Goal: Task Accomplishment & Management: Manage account settings

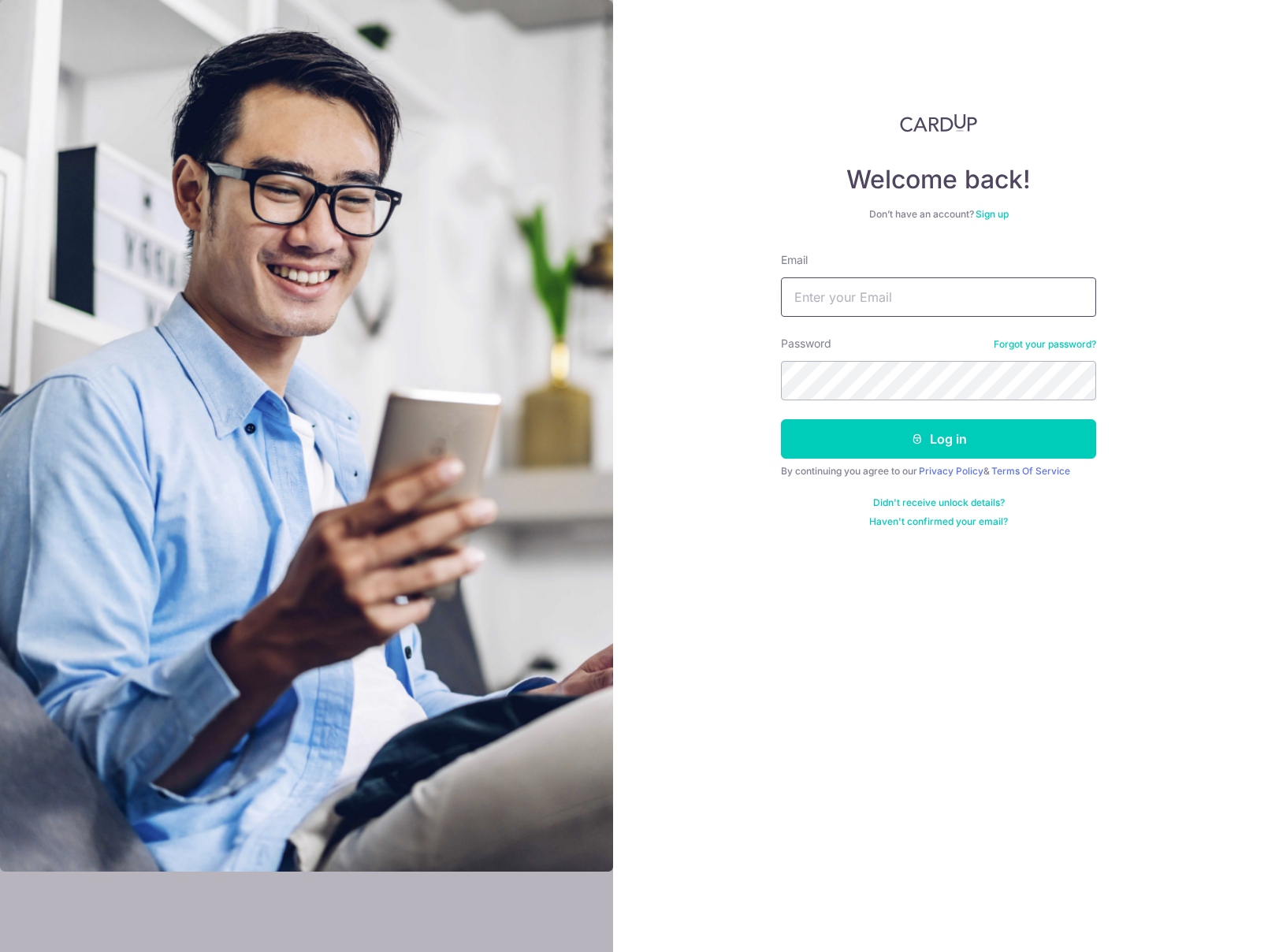
click at [883, 295] on input "Email" at bounding box center [937, 297] width 315 height 39
type input "[EMAIL_ADDRESS][DOMAIN_NAME]"
click at [1008, 445] on button "Log in" at bounding box center [937, 439] width 315 height 39
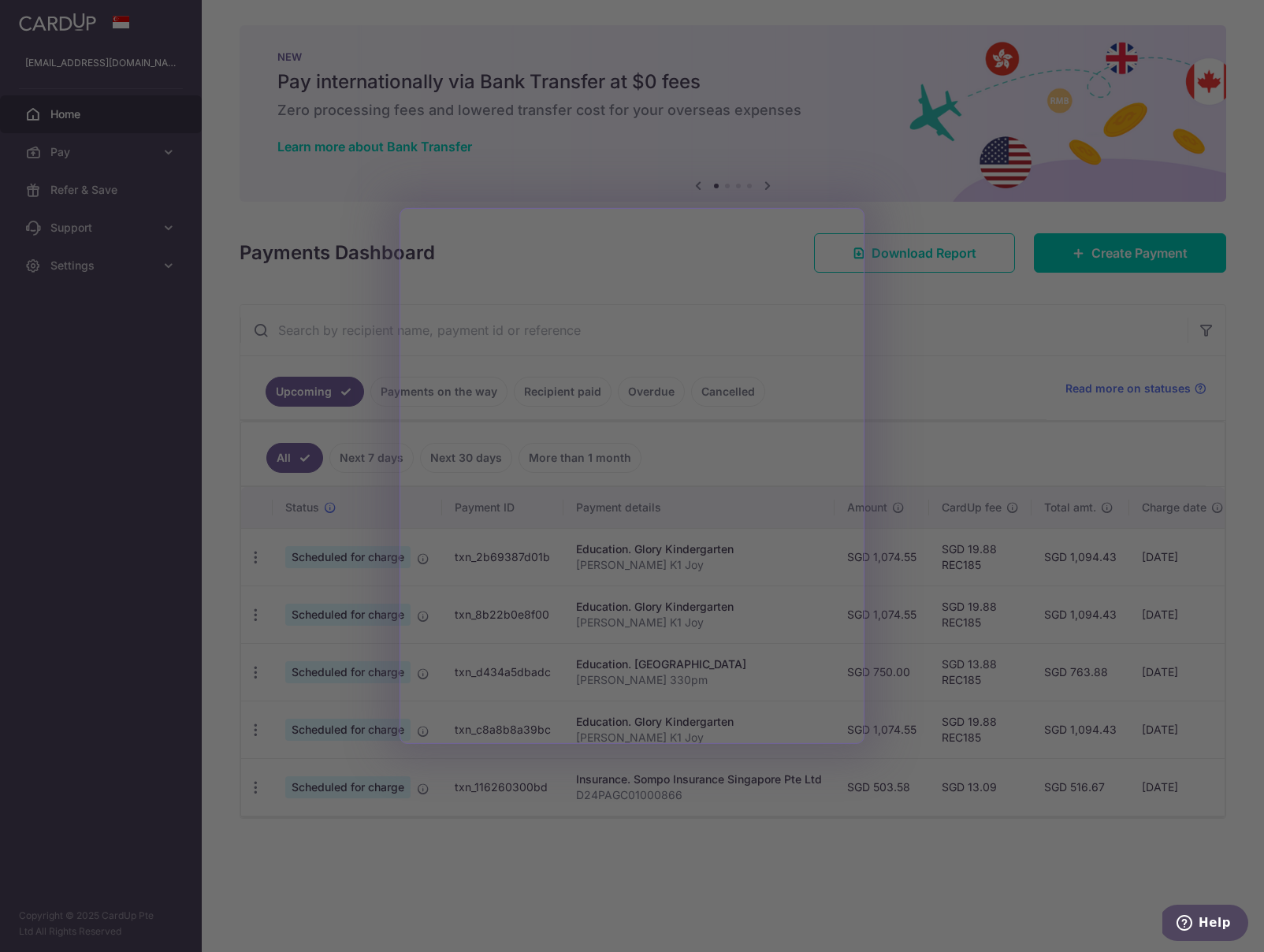
click at [938, 354] on div at bounding box center [638, 480] width 1276 height 961
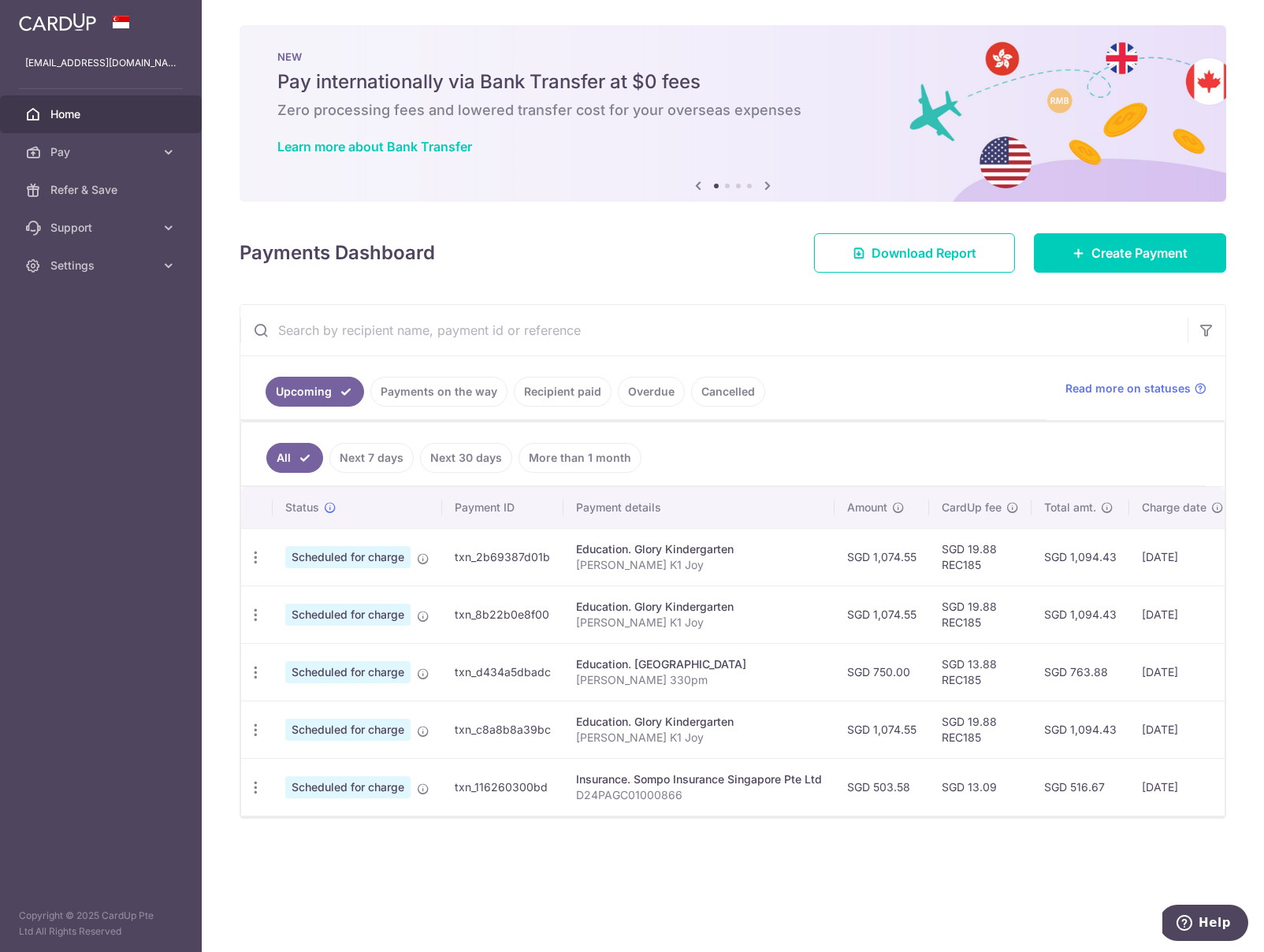
click at [500, 559] on td "txn_2b69387d01b" at bounding box center [502, 557] width 121 height 58
click at [245, 559] on div "Update payment Cancel payment" at bounding box center [255, 557] width 29 height 29
click at [250, 558] on icon "button" at bounding box center [256, 557] width 17 height 17
click at [277, 601] on link "Update payment" at bounding box center [323, 600] width 164 height 38
radio input "true"
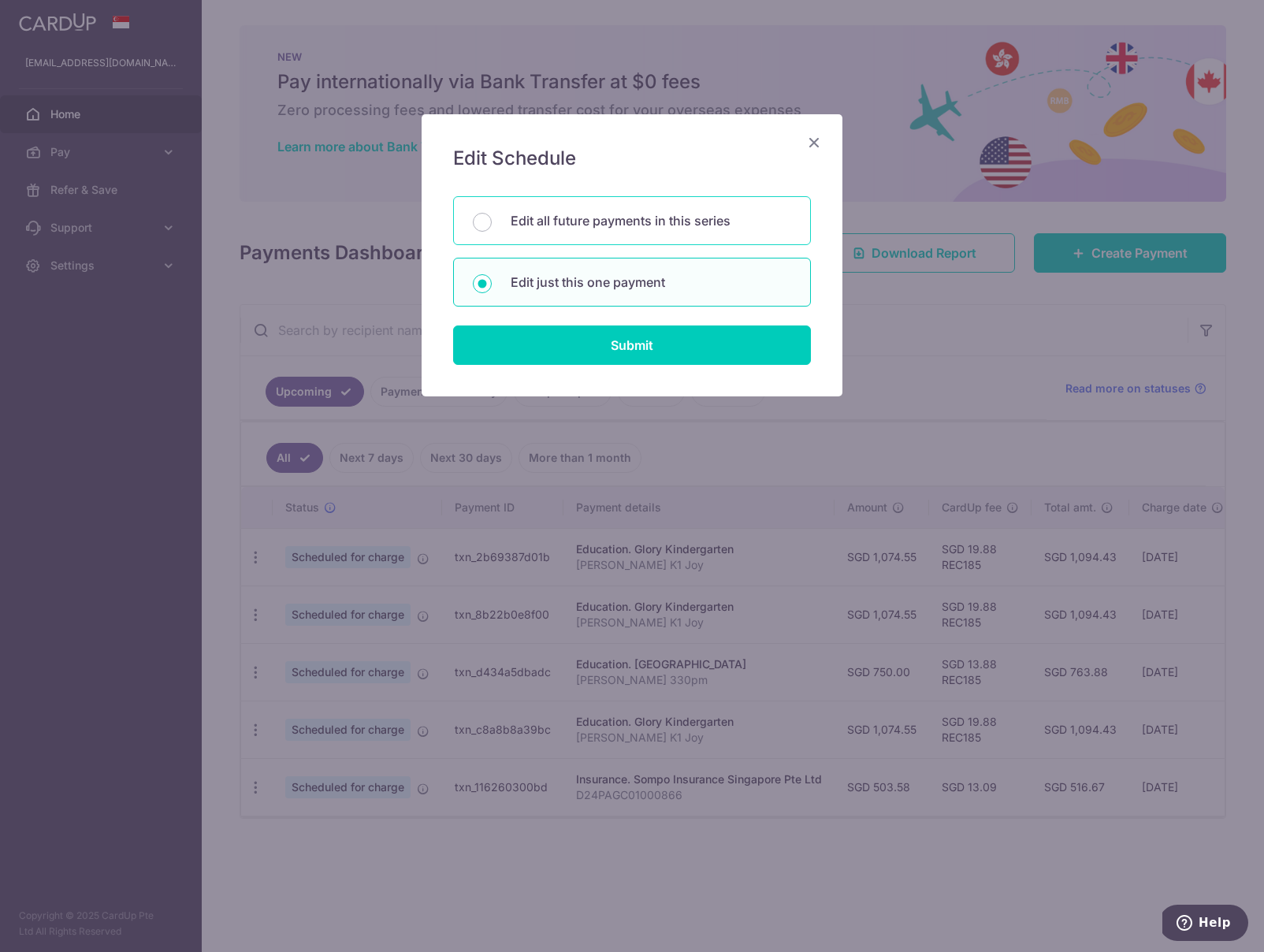
click at [646, 227] on p "Edit all future payments in this series" at bounding box center [651, 221] width 281 height 19
click at [491, 227] on input "Edit all future payments in this series" at bounding box center [482, 222] width 19 height 19
radio input "true"
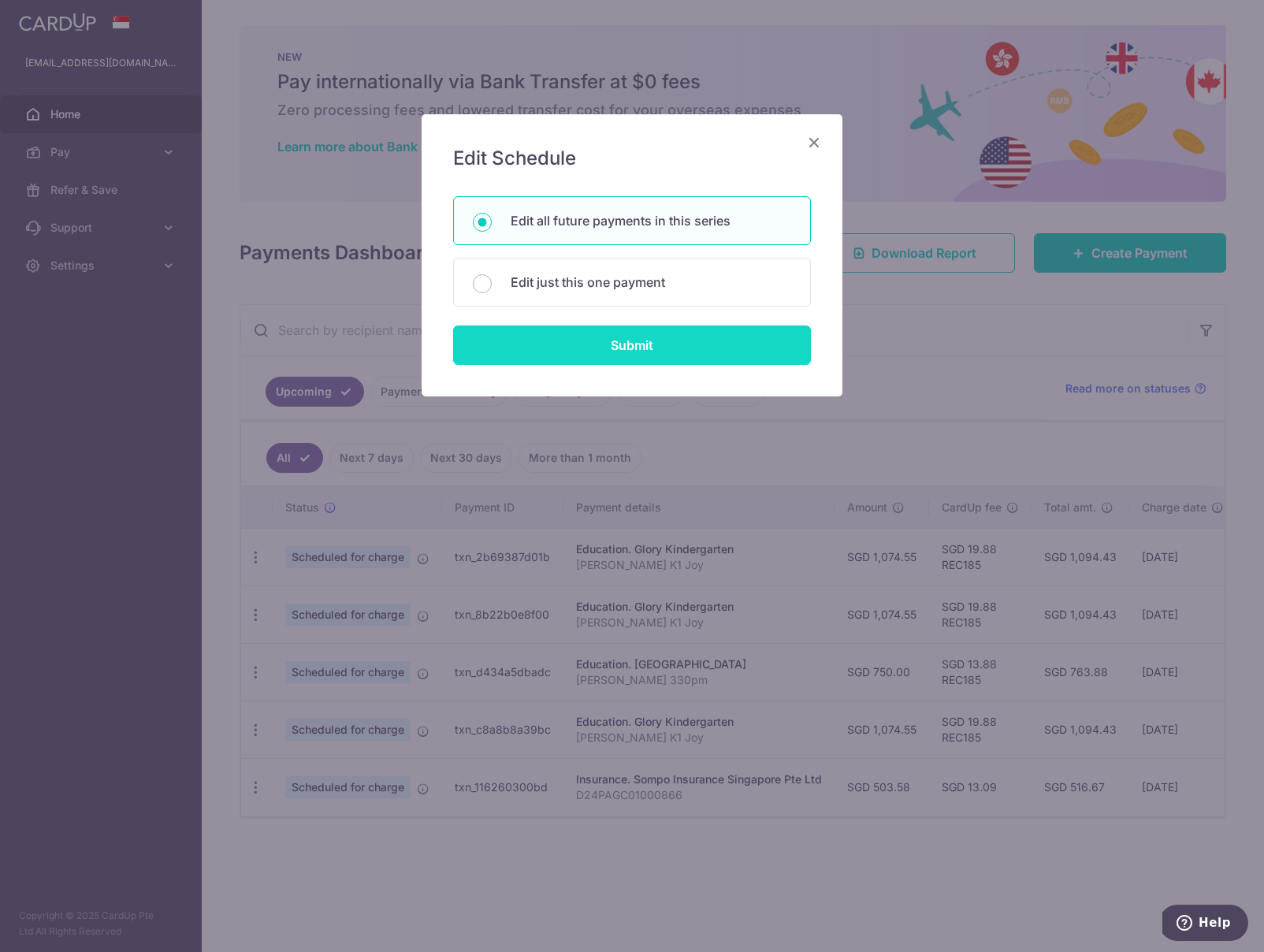
click at [651, 348] on input "Submit" at bounding box center [632, 345] width 358 height 39
radio input "true"
type input "1,074.55"
type input "Judah Oon K1 Joy"
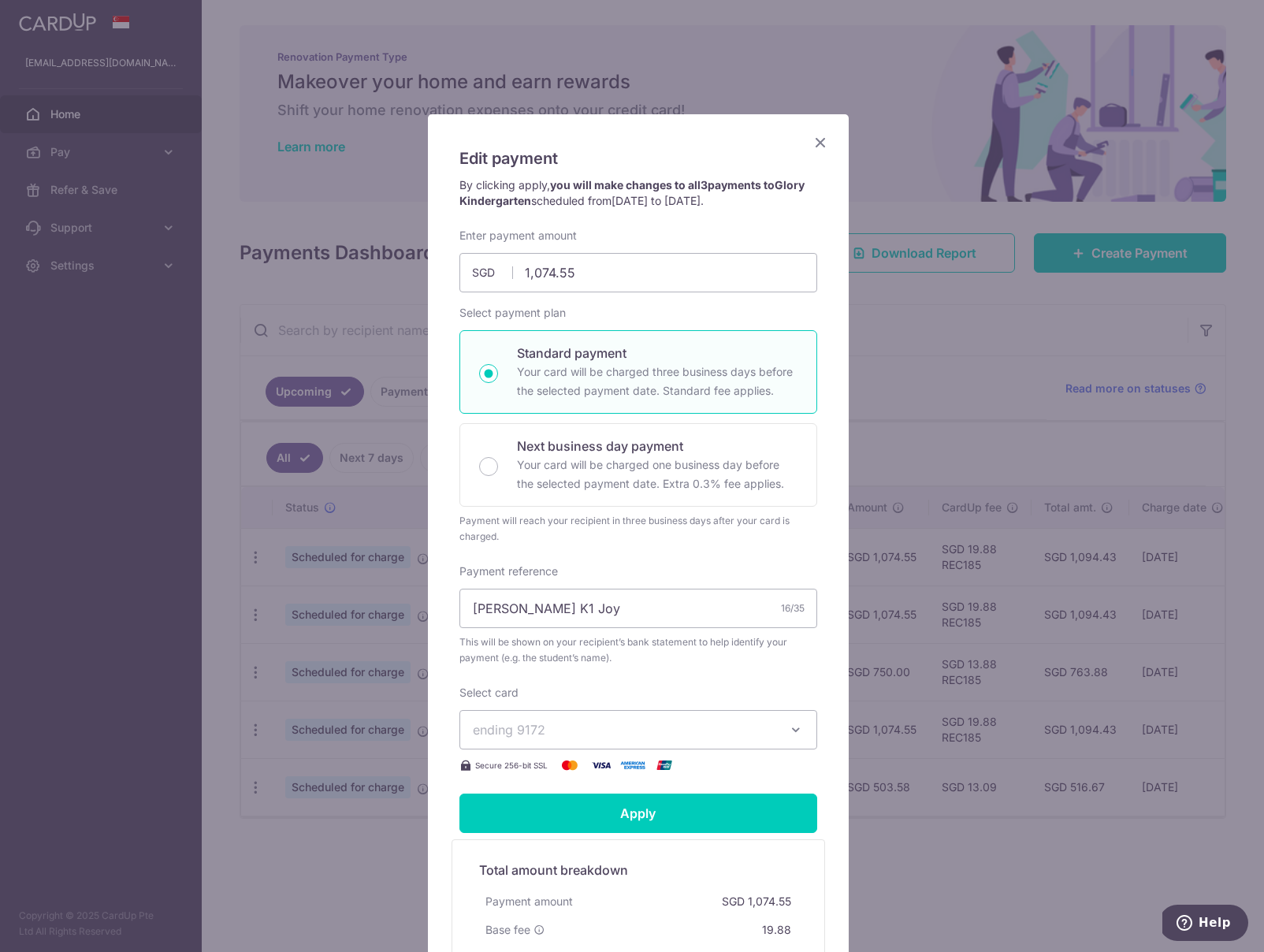
scroll to position [10, 0]
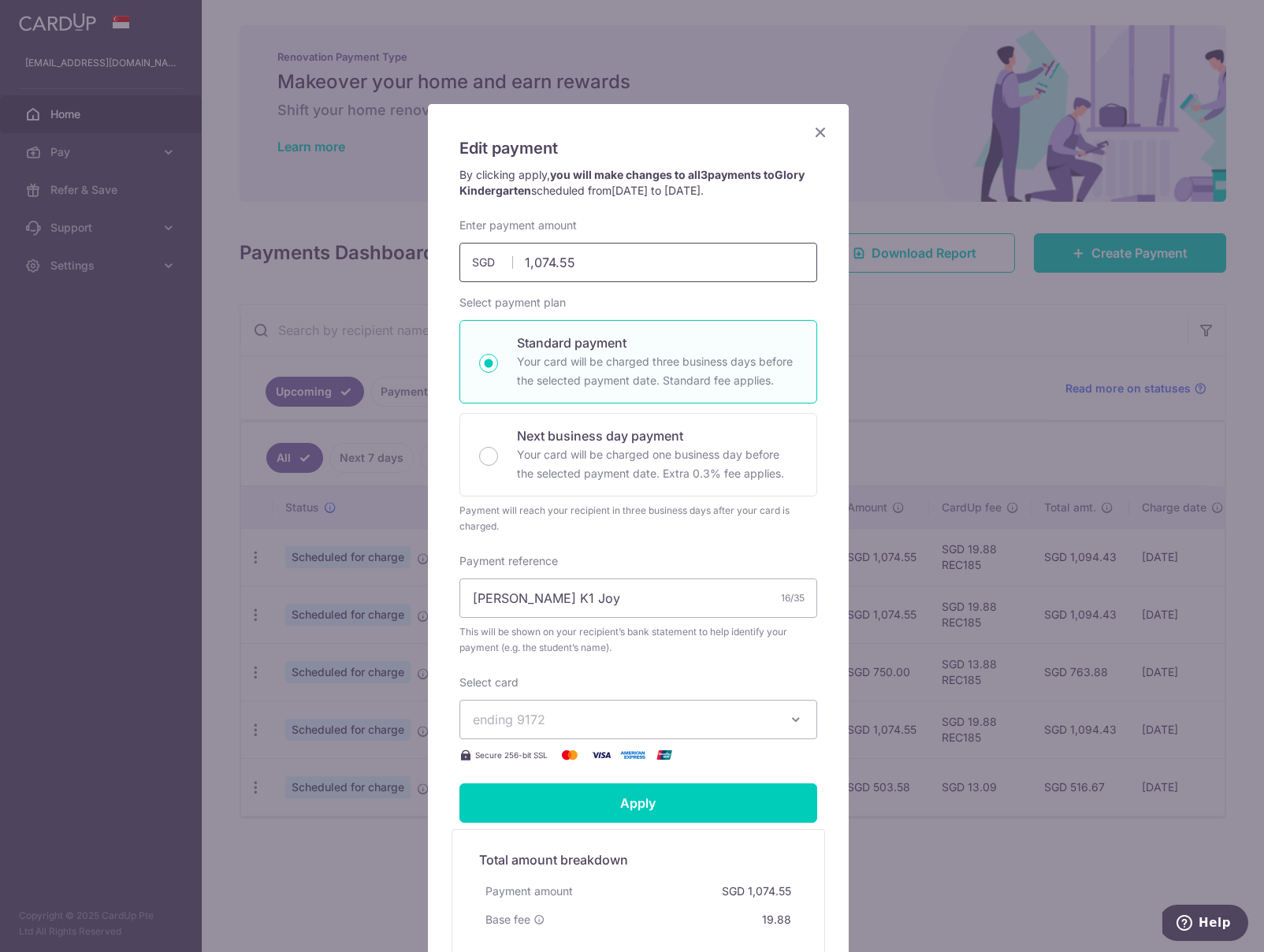
click at [540, 261] on input "1,074.55" at bounding box center [638, 262] width 358 height 39
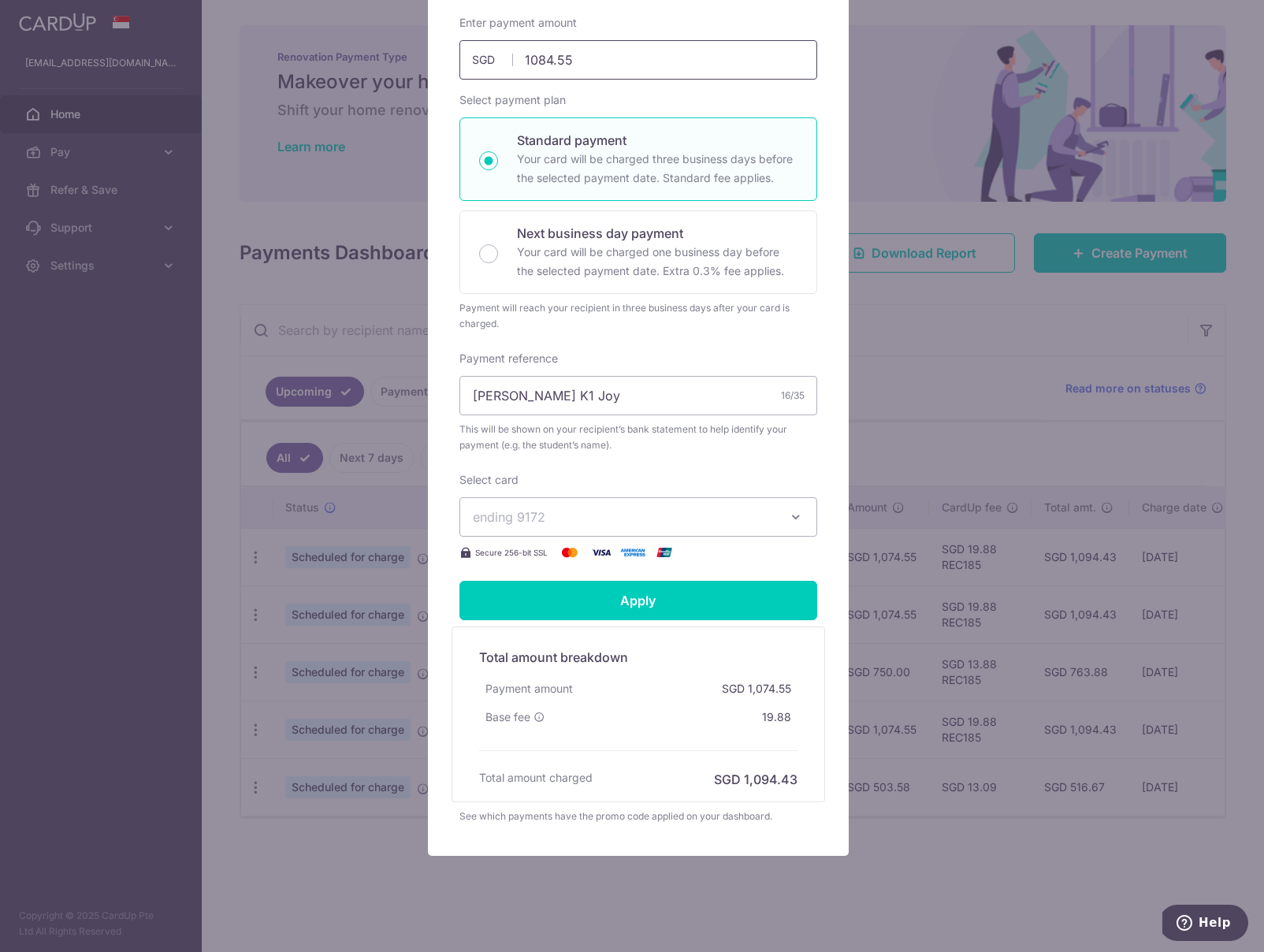
scroll to position [231, 0]
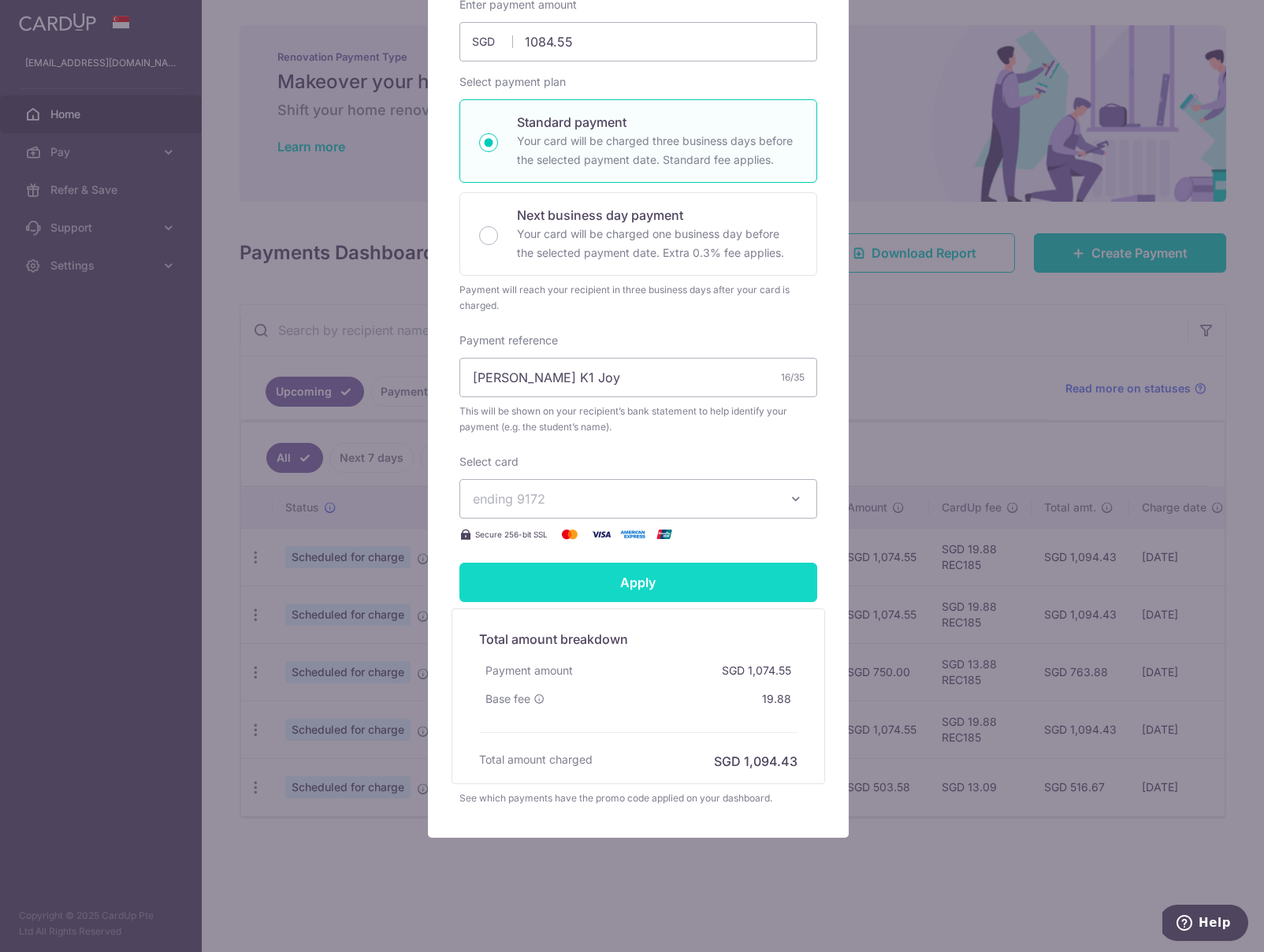
type input "1,084.55"
click at [735, 578] on input "Apply" at bounding box center [638, 582] width 358 height 39
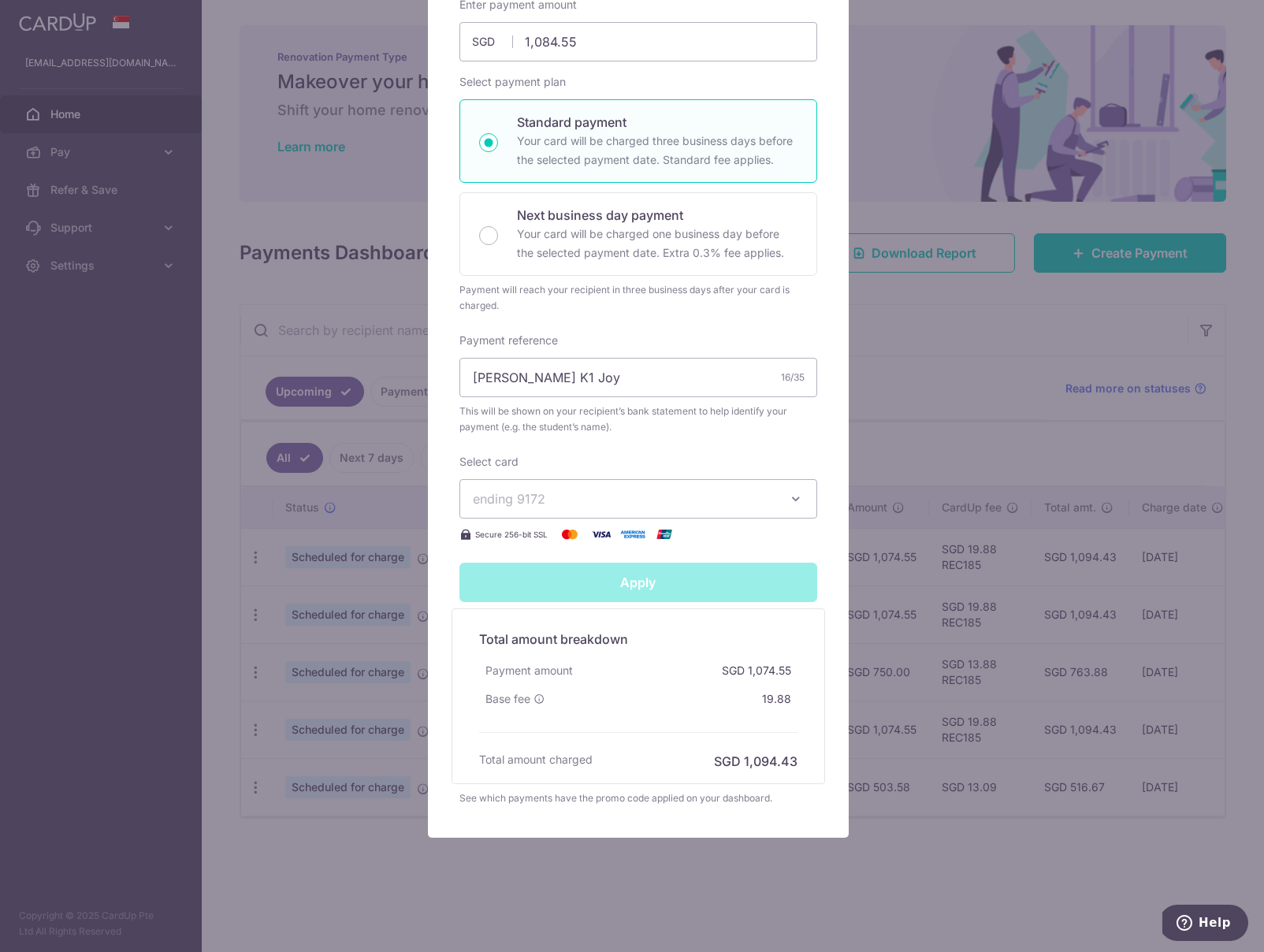
type input "Successfully Applied"
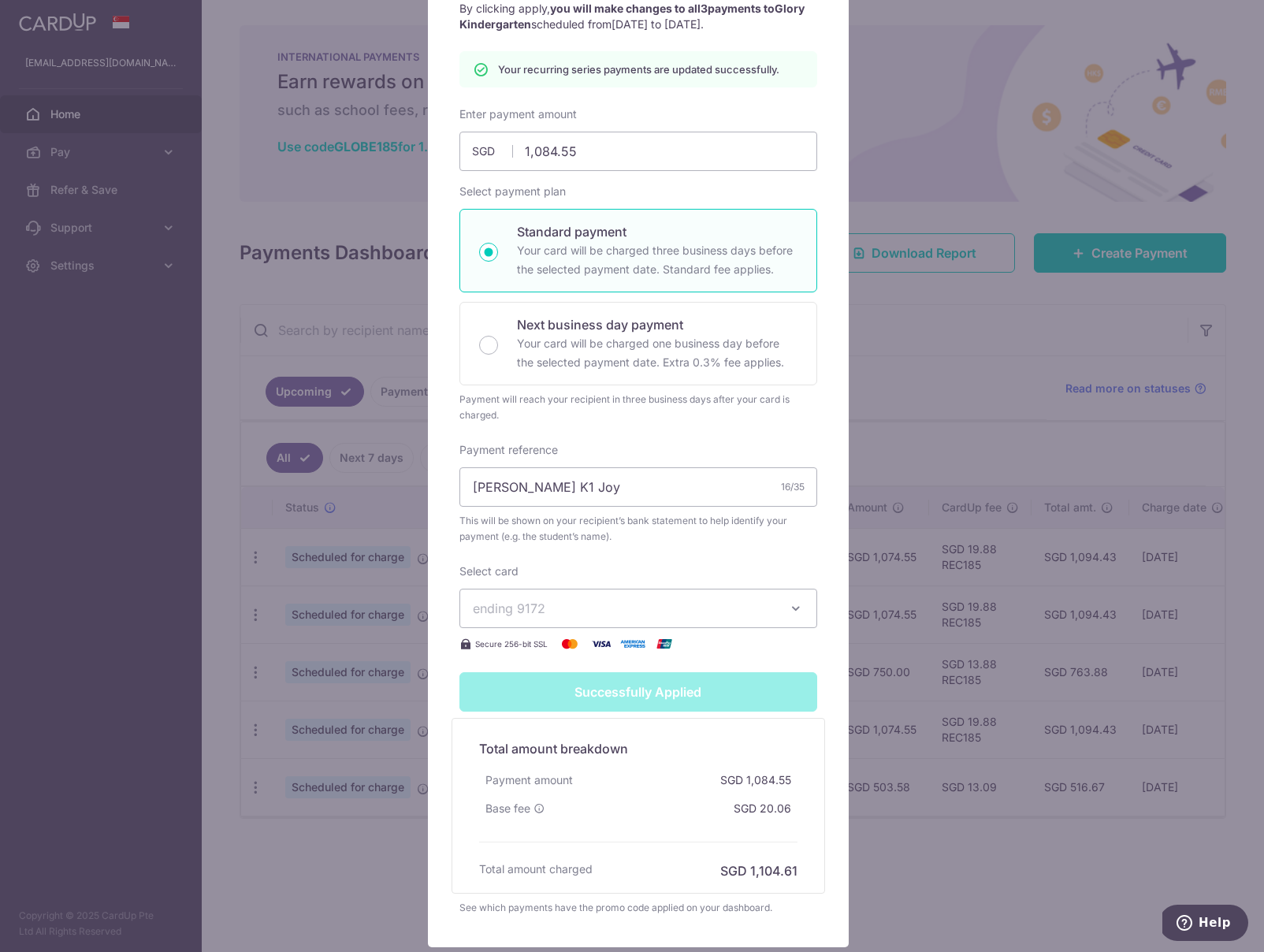
scroll to position [0, 0]
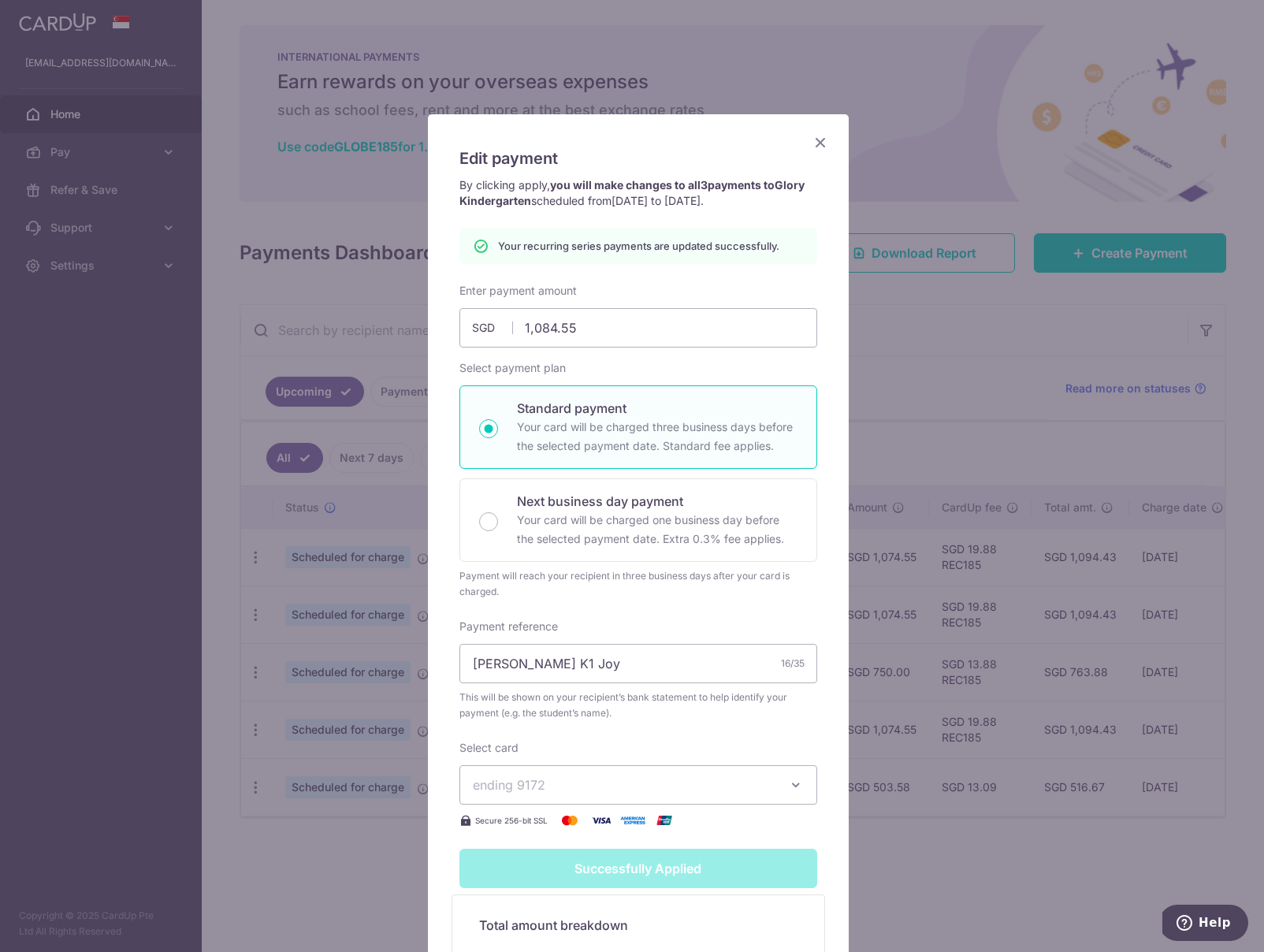
click at [811, 148] on icon "Close" at bounding box center [820, 142] width 19 height 20
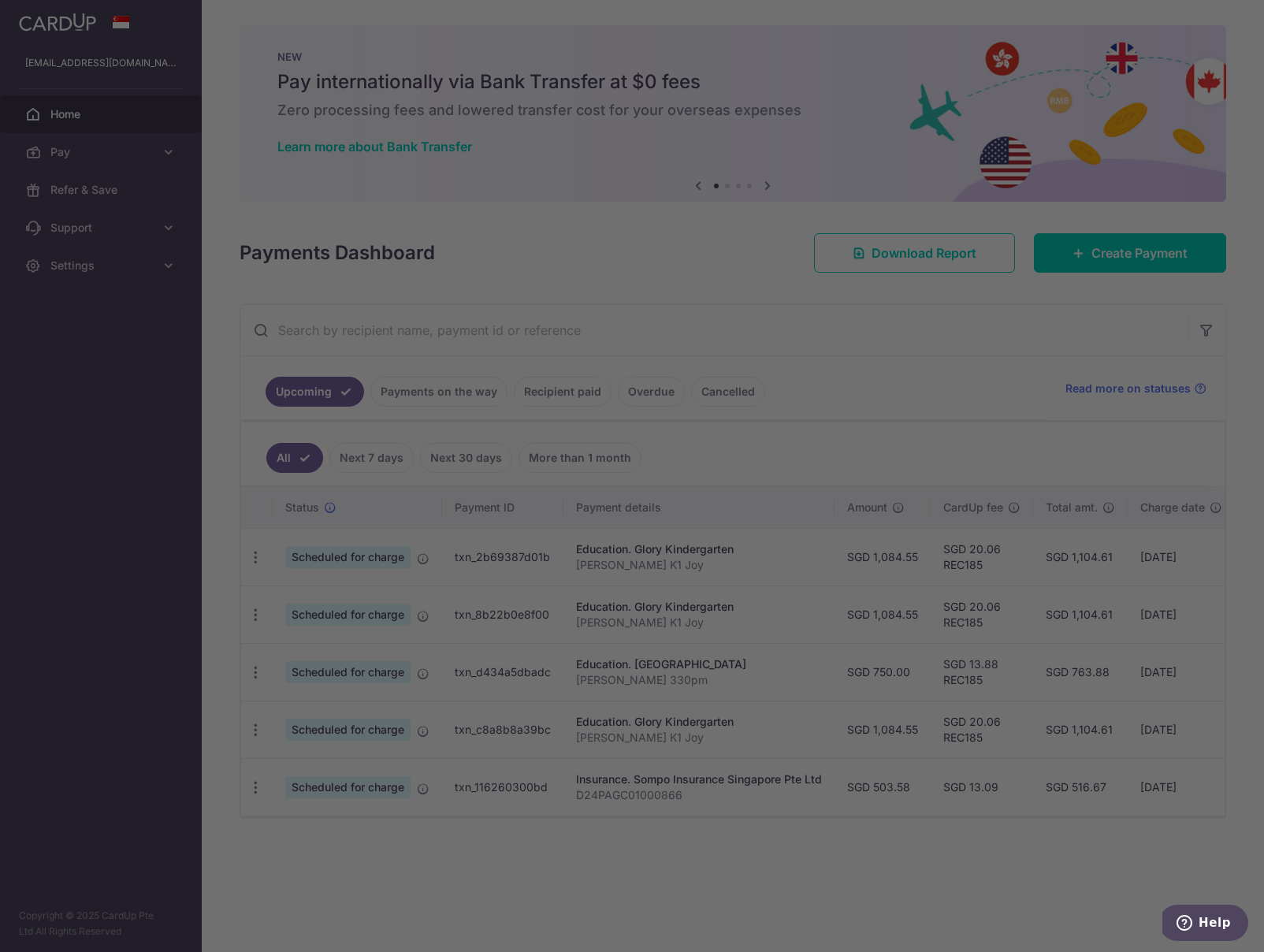
click at [117, 152] on div at bounding box center [638, 480] width 1276 height 961
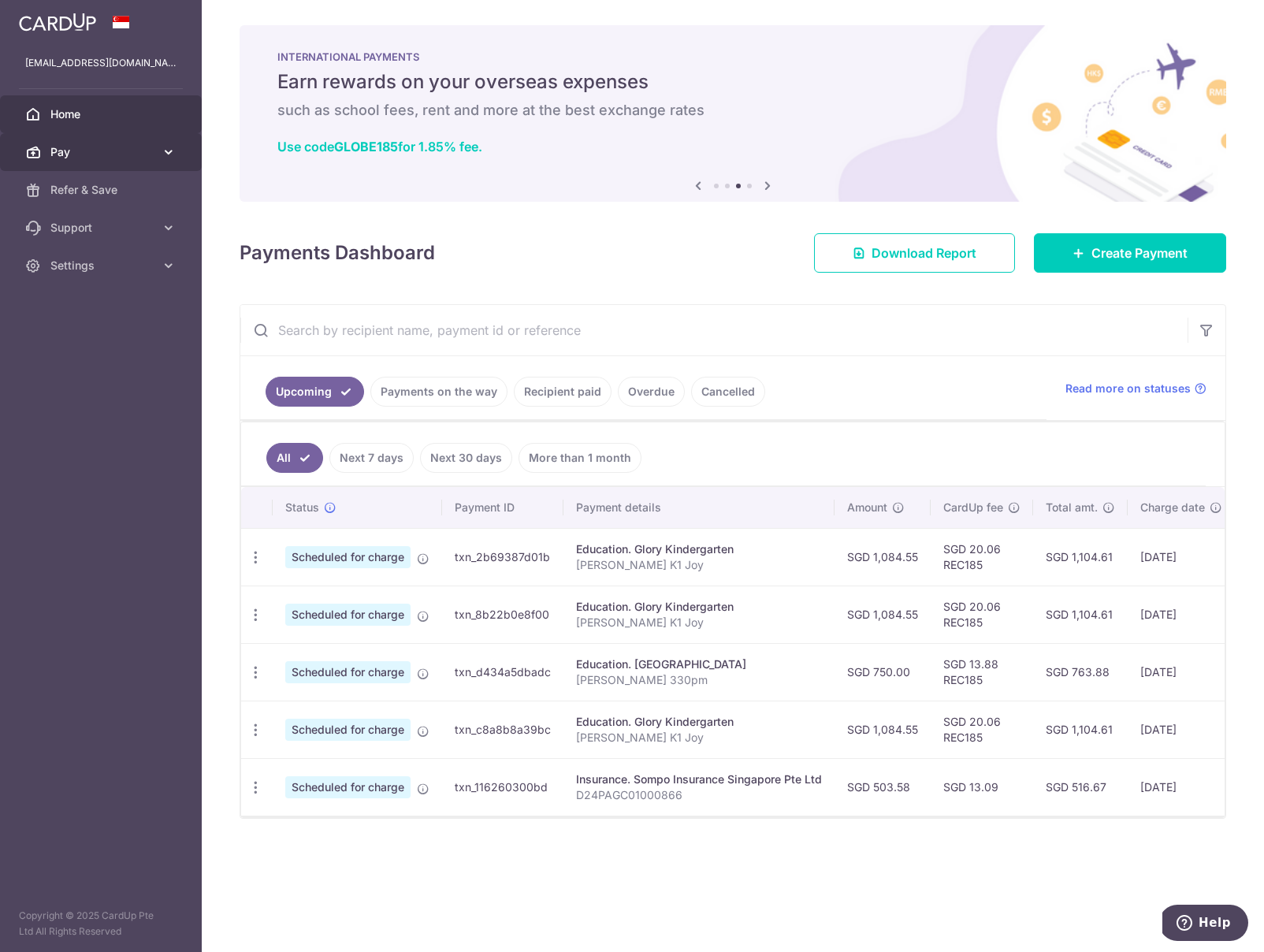
click at [115, 140] on link "Pay" at bounding box center [101, 152] width 202 height 38
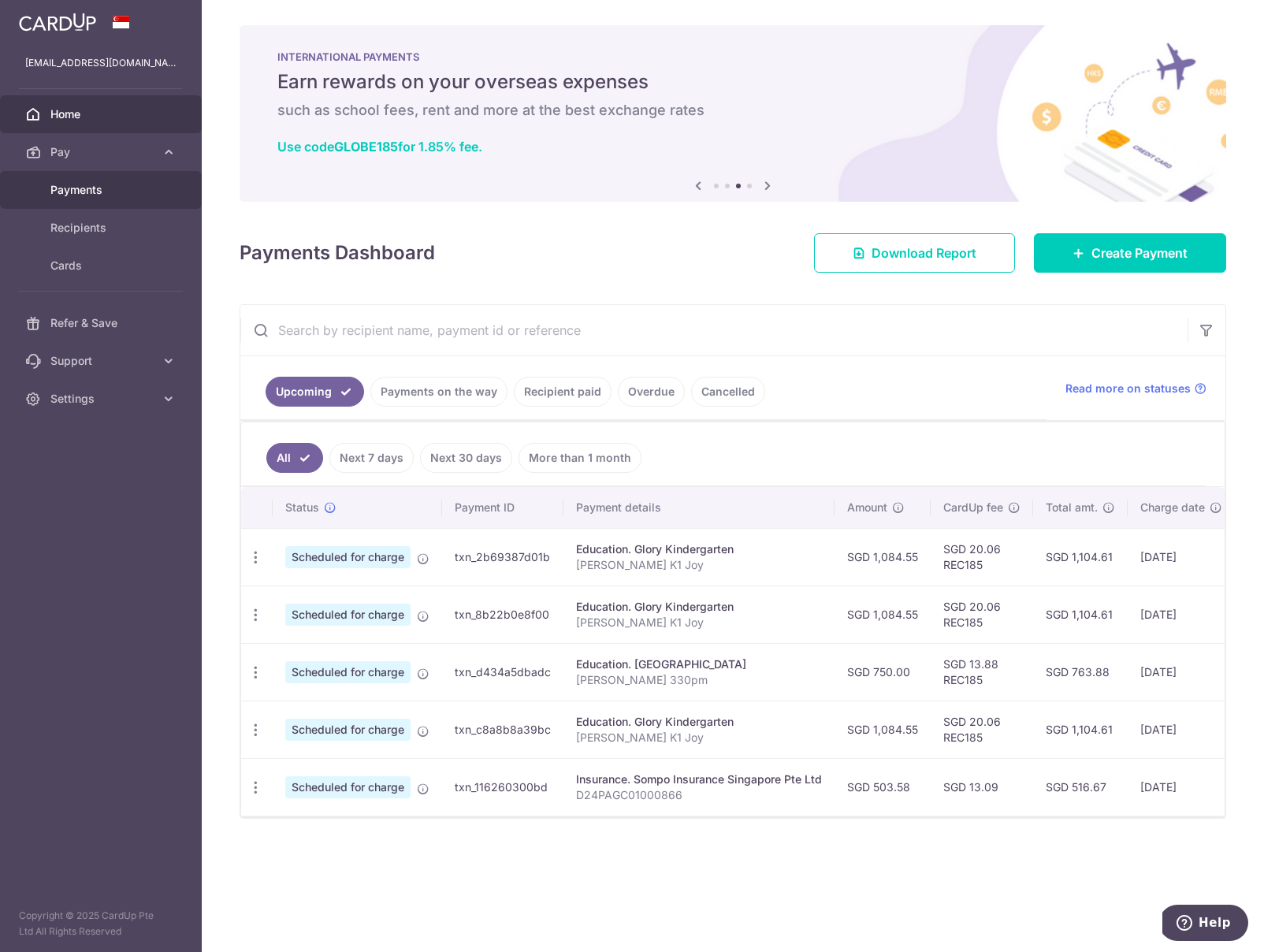
click at [92, 183] on span "Payments" at bounding box center [102, 190] width 104 height 16
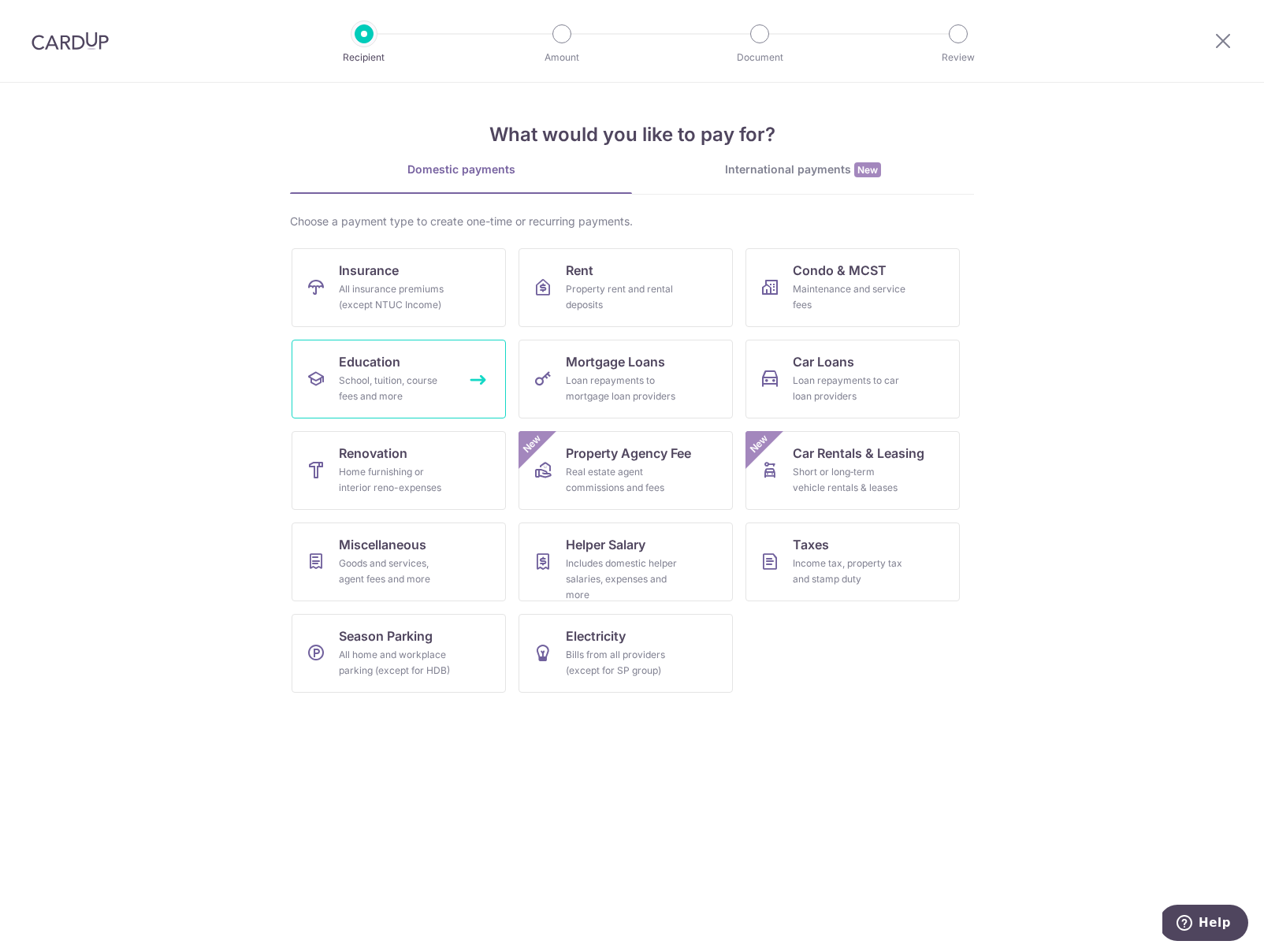
click at [432, 355] on link "Education School, tuition, course fees and more" at bounding box center [399, 378] width 215 height 79
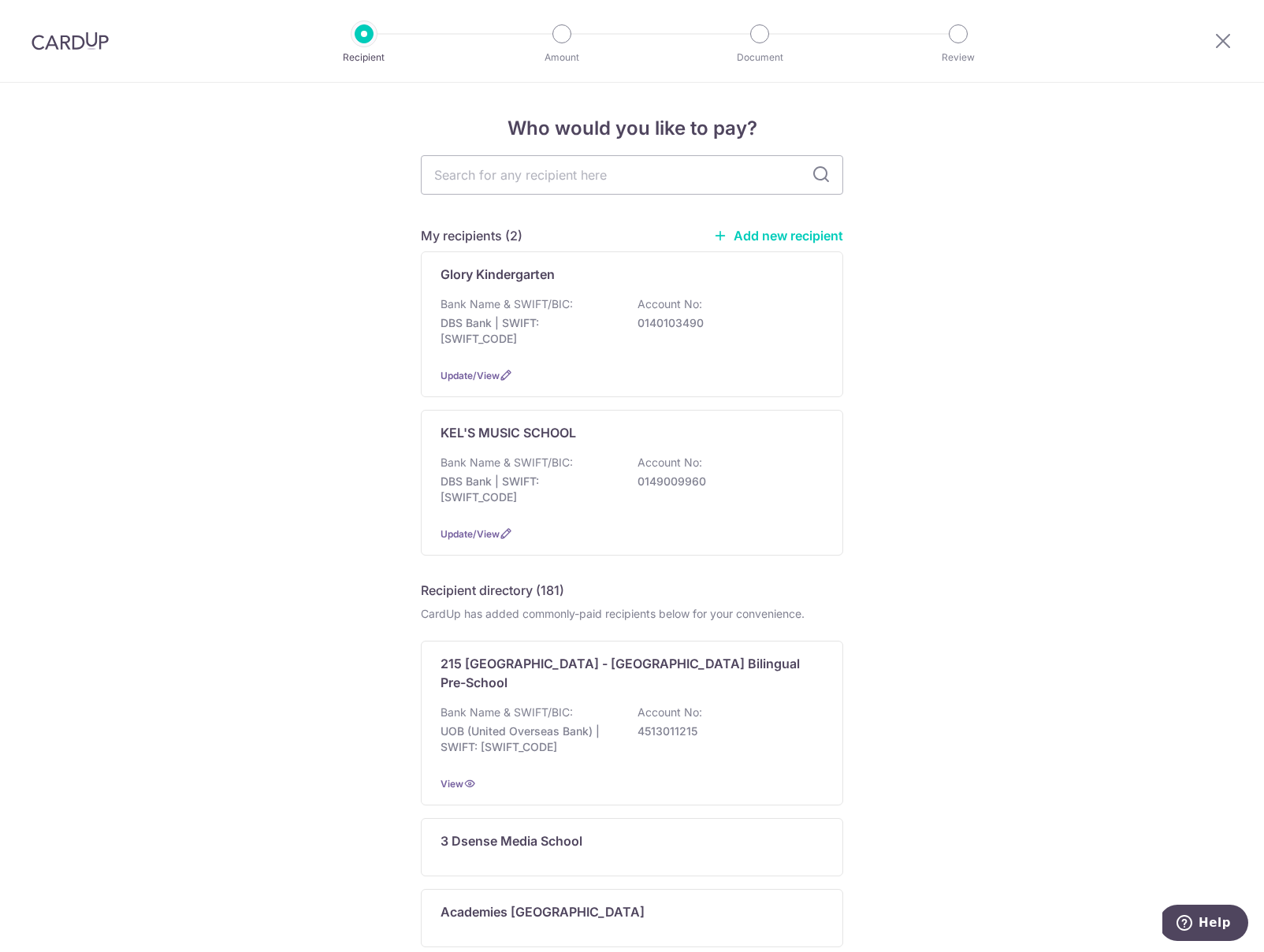
click at [75, 48] on img at bounding box center [70, 41] width 77 height 19
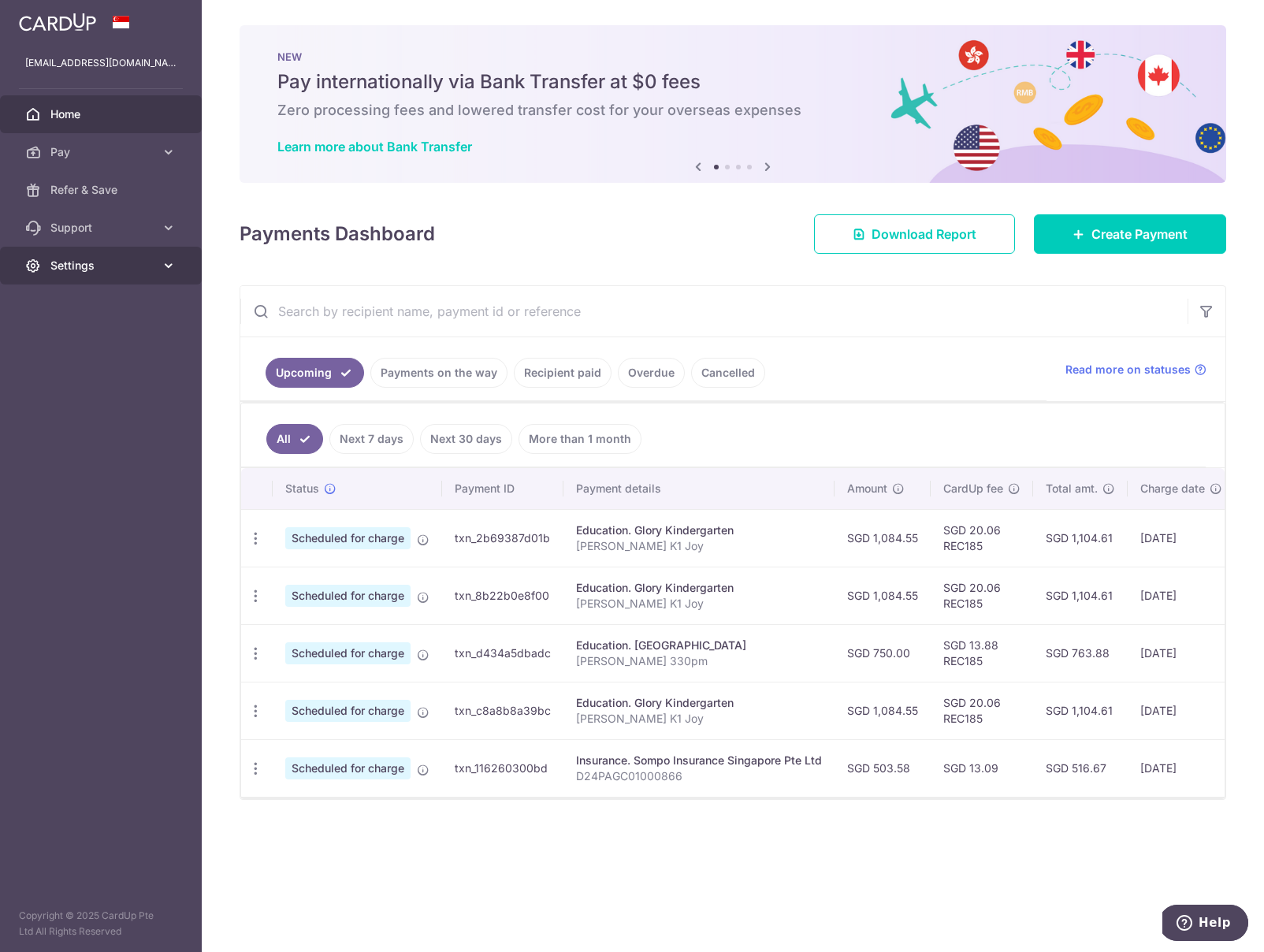
click at [87, 261] on span "Settings" at bounding box center [102, 266] width 104 height 16
click at [83, 350] on link "Logout" at bounding box center [101, 341] width 202 height 38
